Goal: Information Seeking & Learning: Understand process/instructions

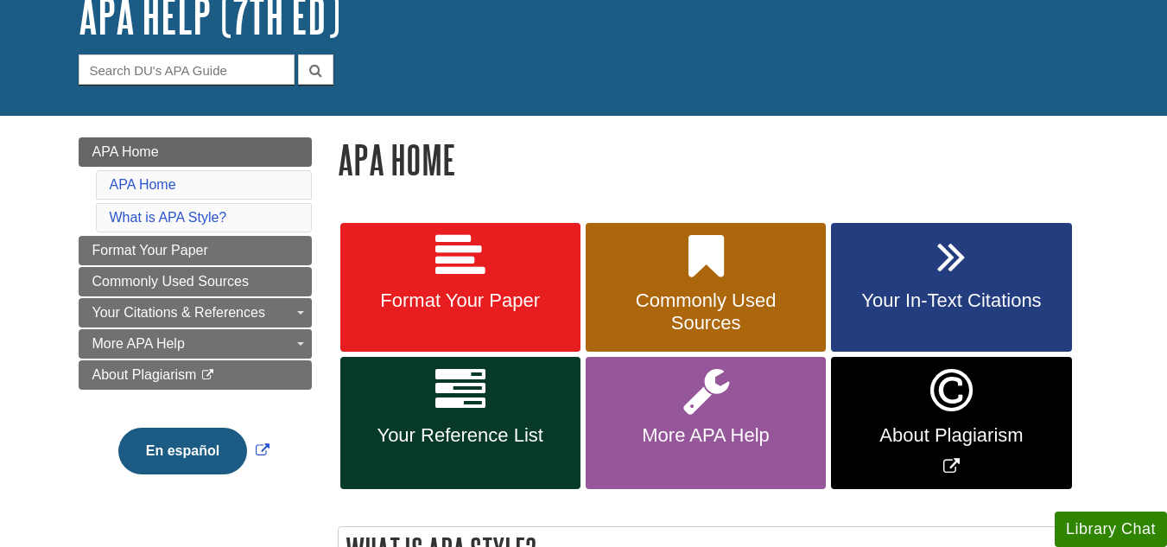
scroll to position [167, 0]
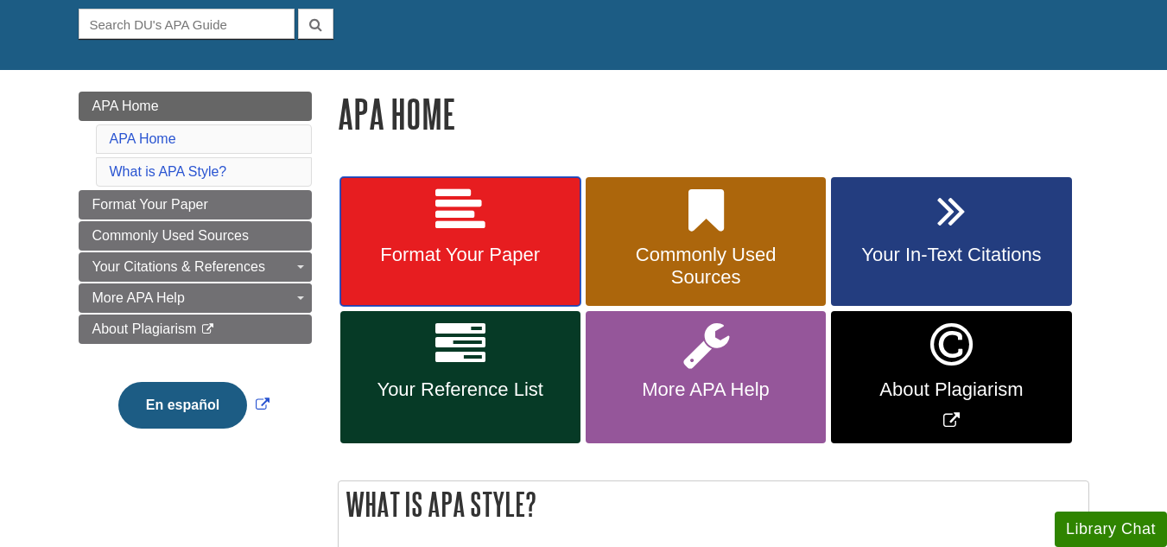
click at [513, 213] on link "Format Your Paper" at bounding box center [460, 242] width 240 height 130
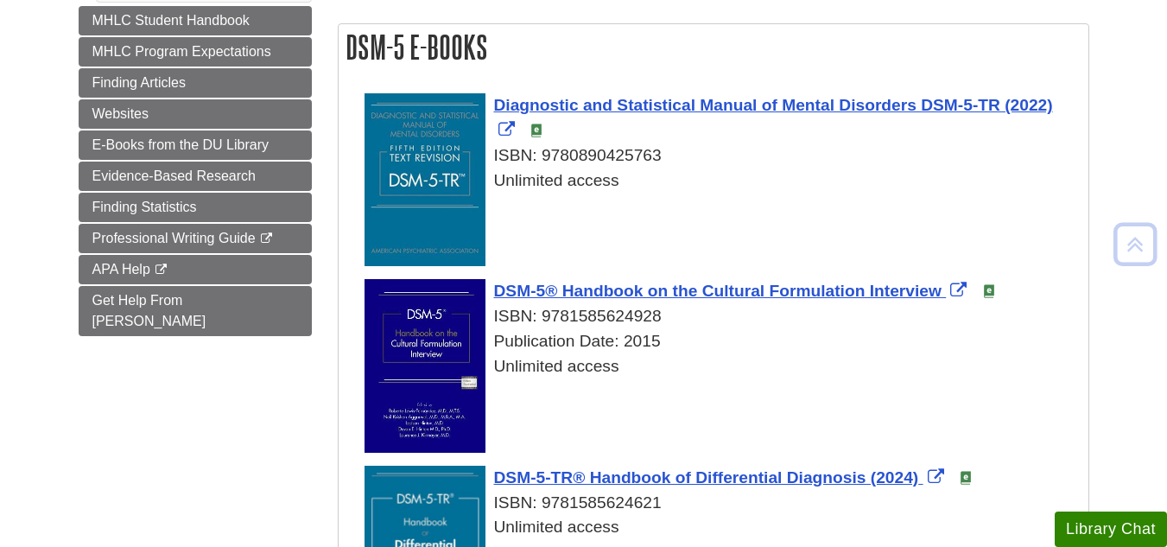
scroll to position [277, 0]
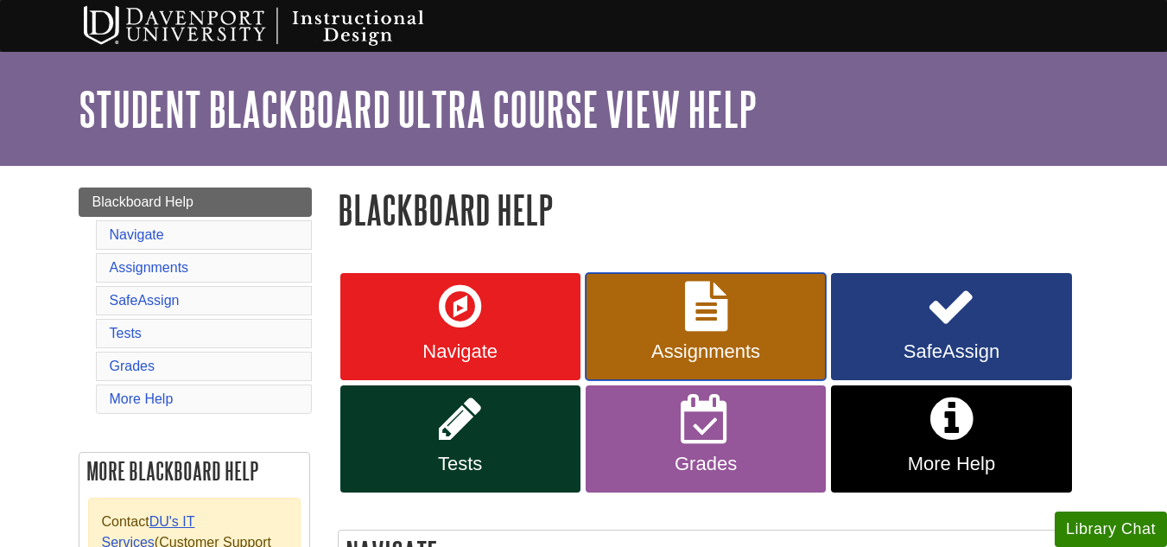
click at [694, 352] on span "Assignments" at bounding box center [706, 351] width 214 height 22
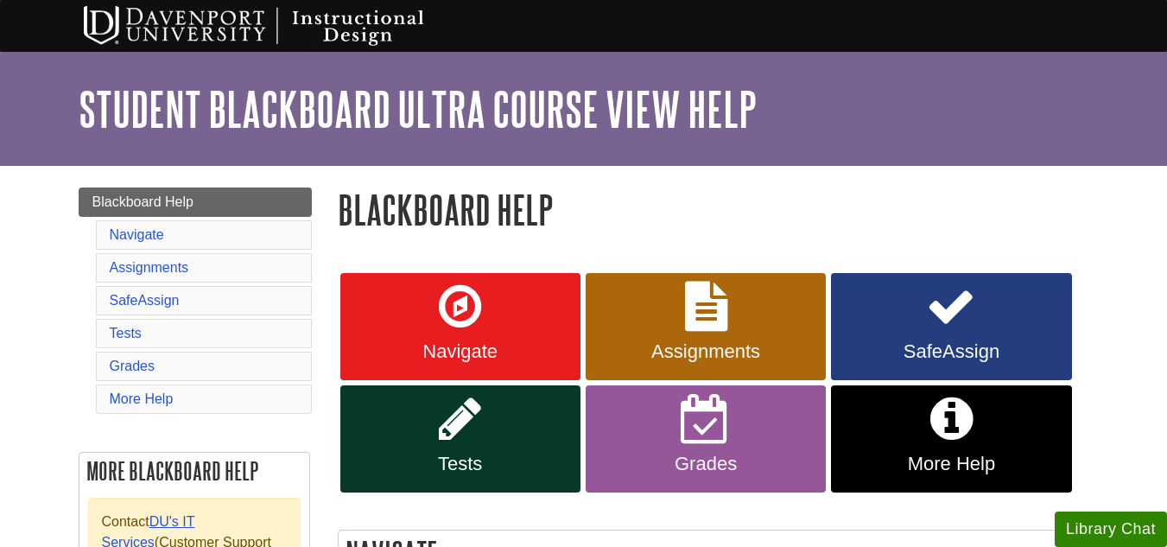
scroll to position [1539, 0]
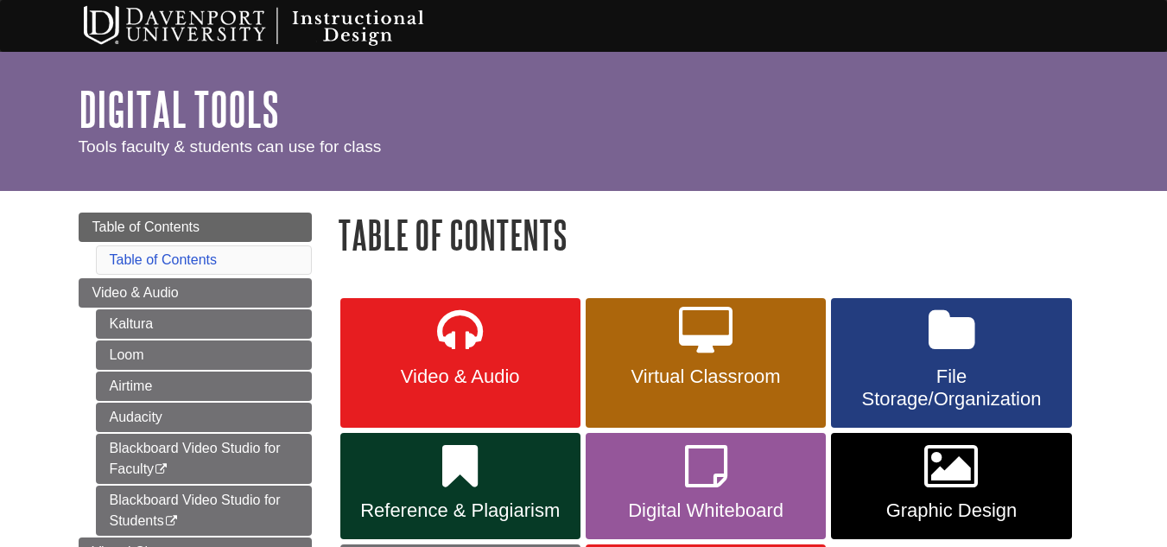
drag, startPoint x: 1166, startPoint y: 141, endPoint x: 1179, endPoint y: 143, distance: 14.1
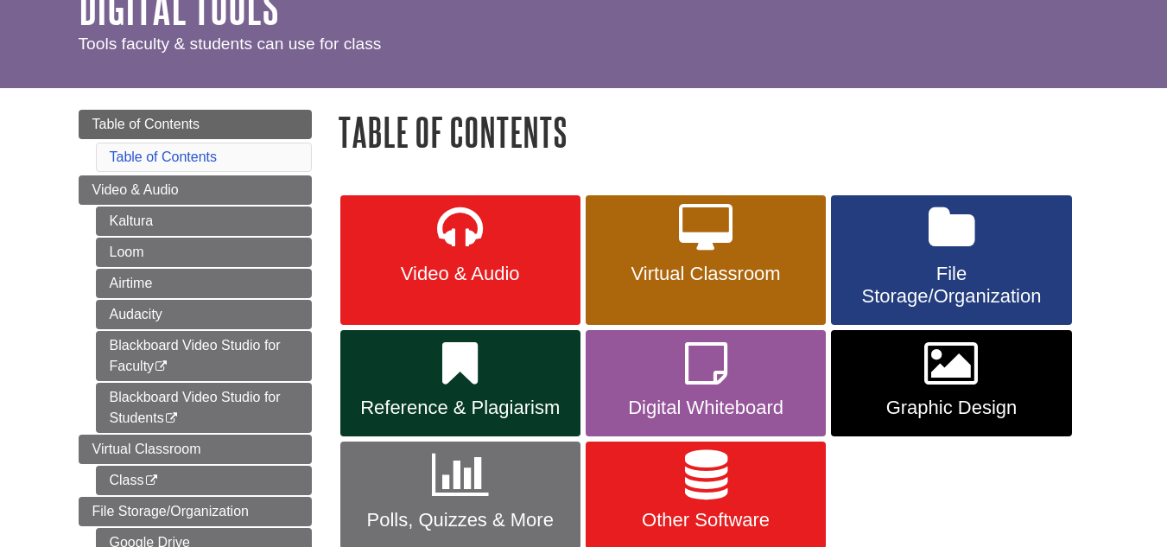
scroll to position [191, 0]
